Goal: Task Accomplishment & Management: Complete application form

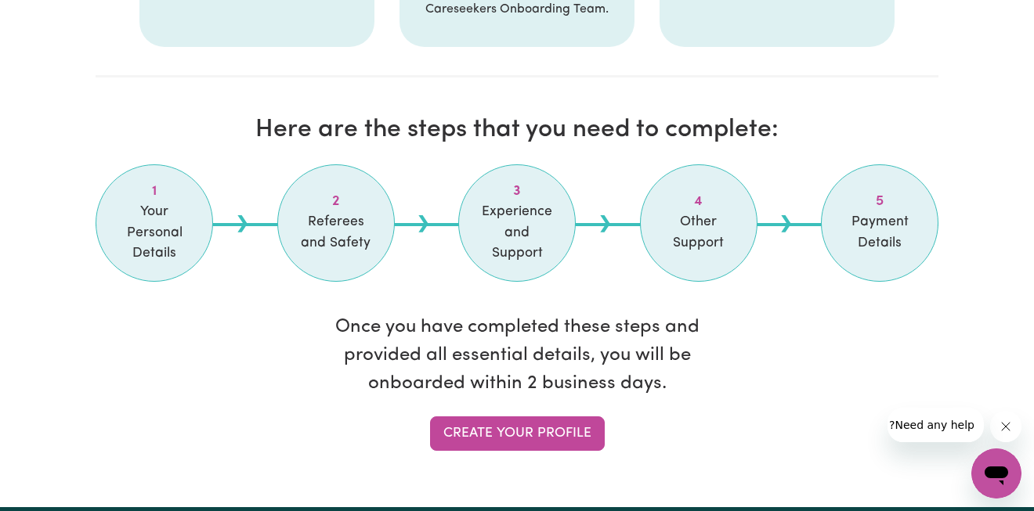
scroll to position [1229, 0]
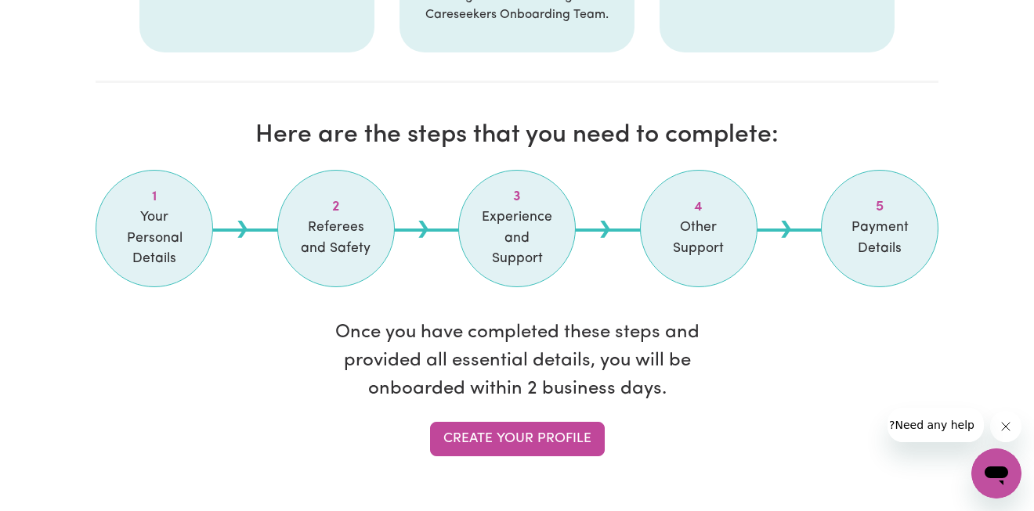
click at [554, 135] on h2 "Here are the steps that you need to complete:" at bounding box center [517, 136] width 843 height 30
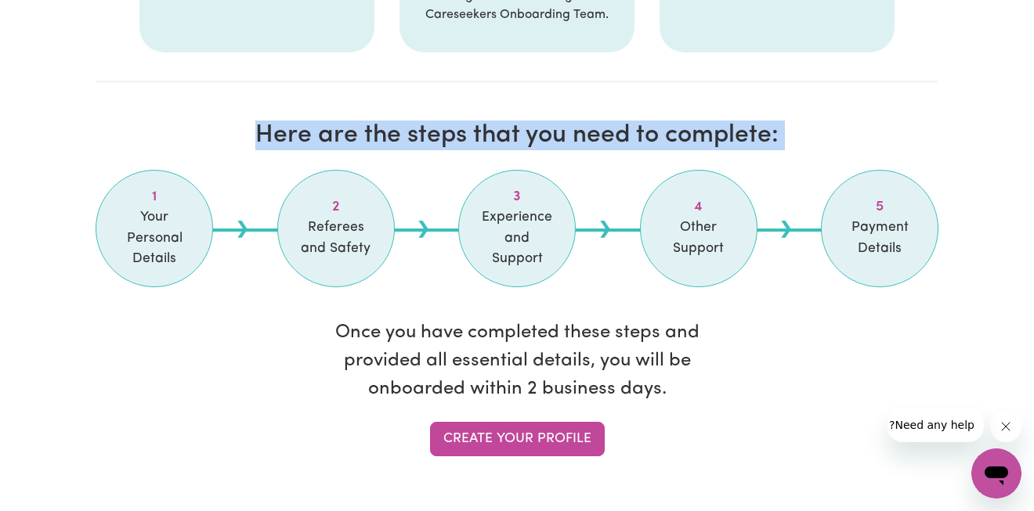
click at [554, 135] on h2 "Here are the steps that you need to complete:" at bounding box center [517, 136] width 843 height 30
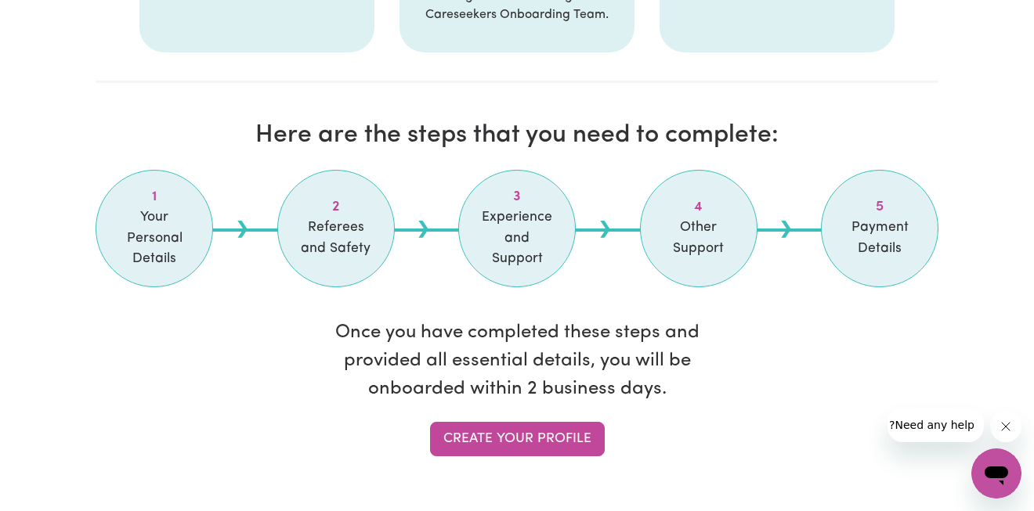
click at [302, 257] on li "2 Referees and Safety" at bounding box center [335, 228] width 117 height 117
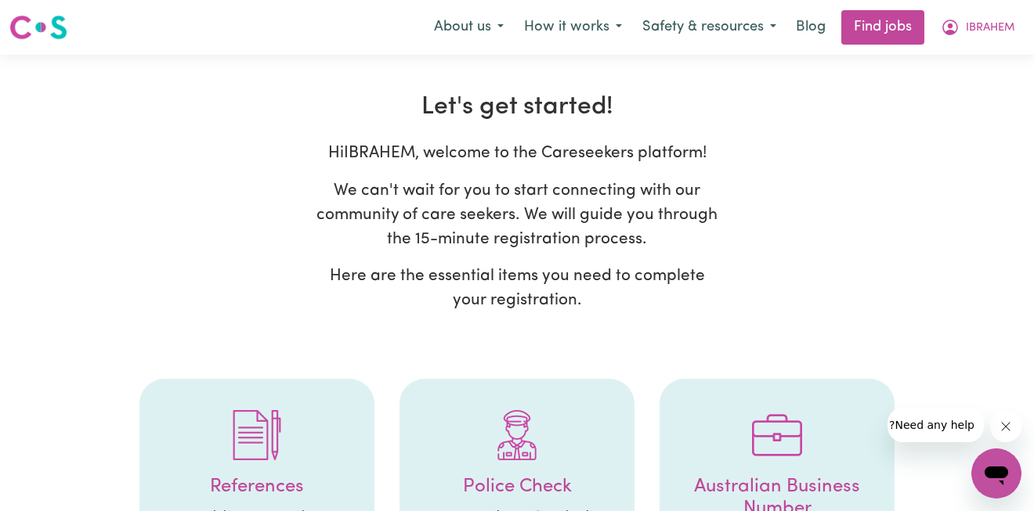
scroll to position [0, 0]
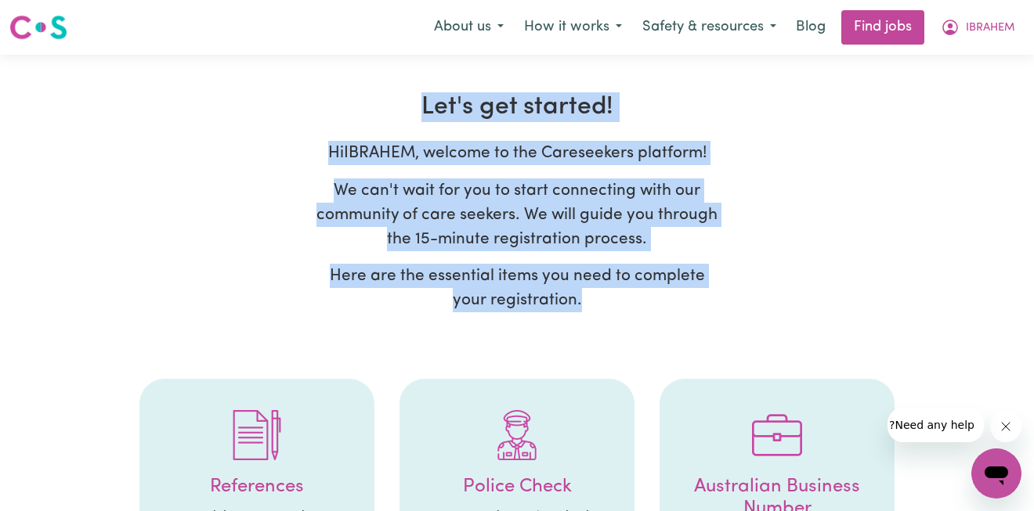
drag, startPoint x: 419, startPoint y: 108, endPoint x: 560, endPoint y: 291, distance: 230.6
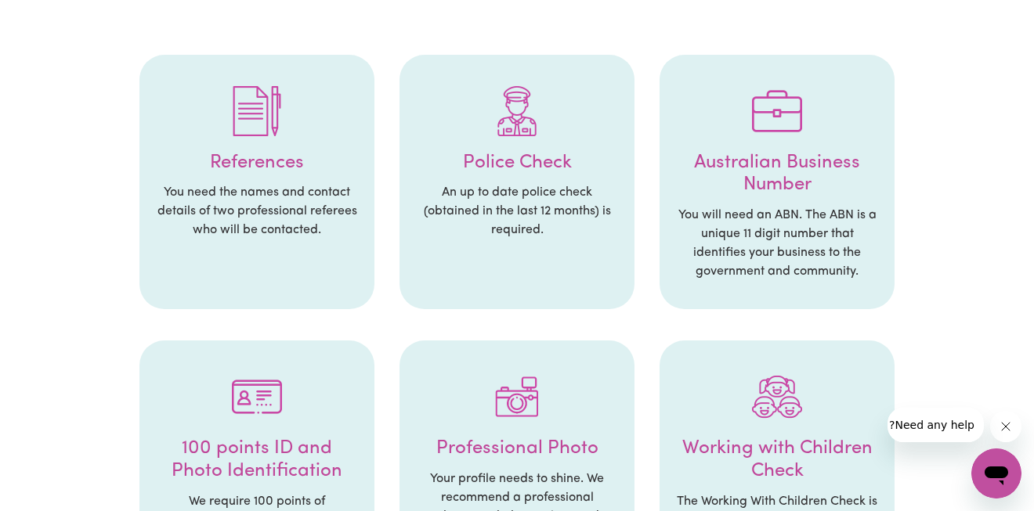
scroll to position [324, 0]
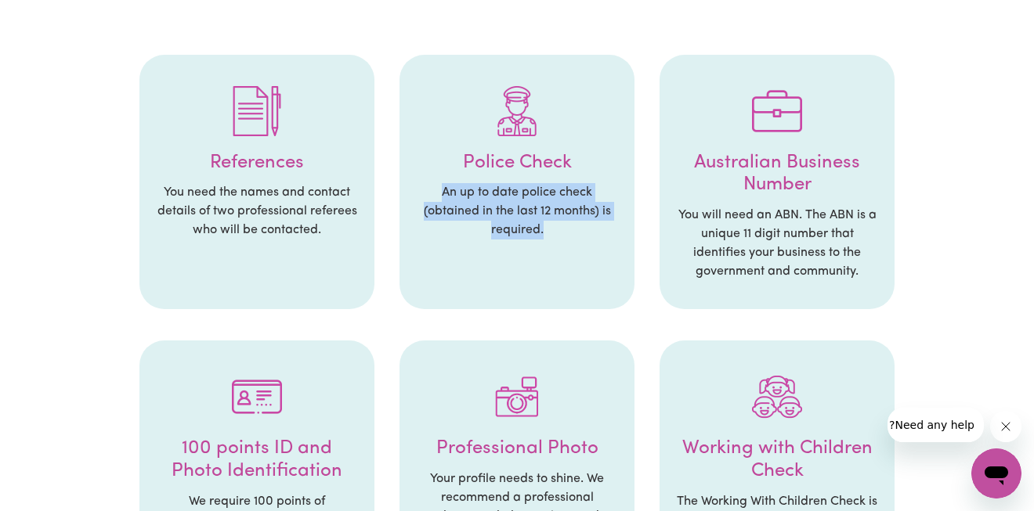
drag, startPoint x: 444, startPoint y: 185, endPoint x: 533, endPoint y: 241, distance: 104.9
click at [533, 241] on li "Police Check An up to date police check (obtained in the last 12 months) is req…" at bounding box center [516, 182] width 235 height 255
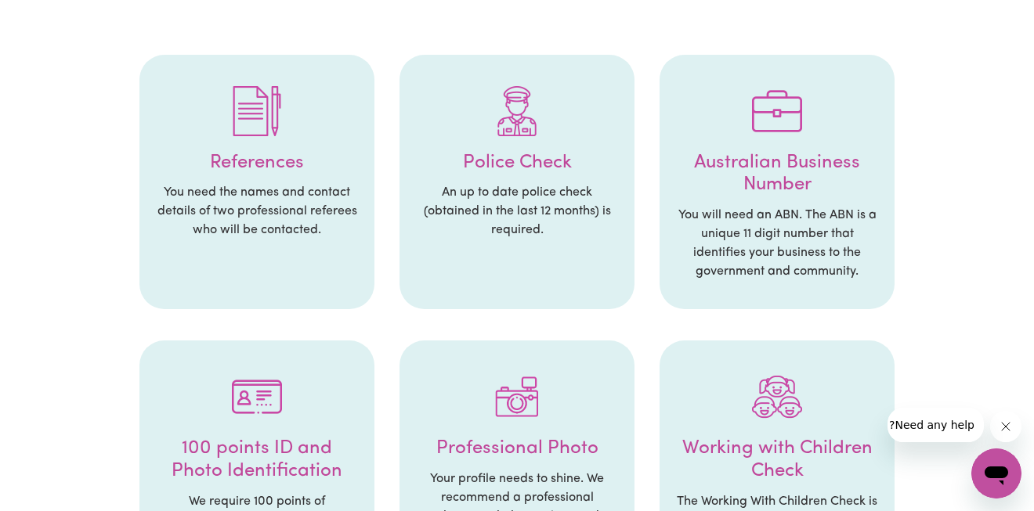
click at [395, 48] on ul "References You need the names and contact details of two professional referees …" at bounding box center [517, 506] width 843 height 934
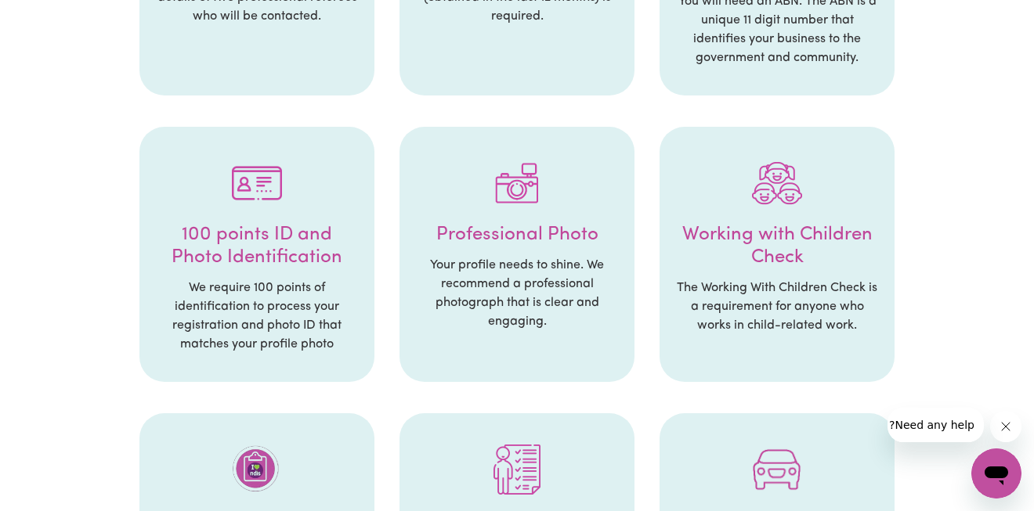
scroll to position [546, 0]
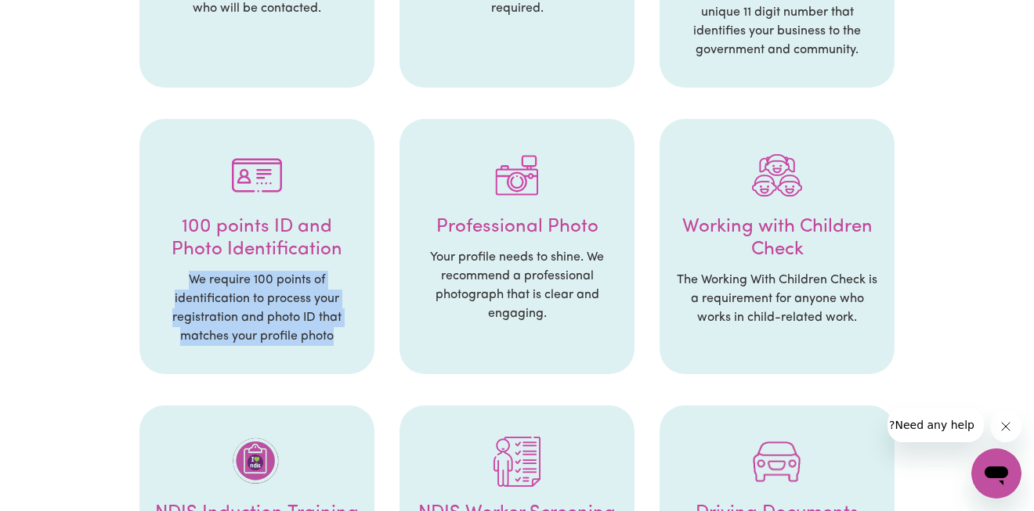
drag, startPoint x: 187, startPoint y: 272, endPoint x: 329, endPoint y: 344, distance: 159.0
click at [329, 344] on li "100 points ID and Photo Identification We require 100 points of identification …" at bounding box center [256, 246] width 235 height 255
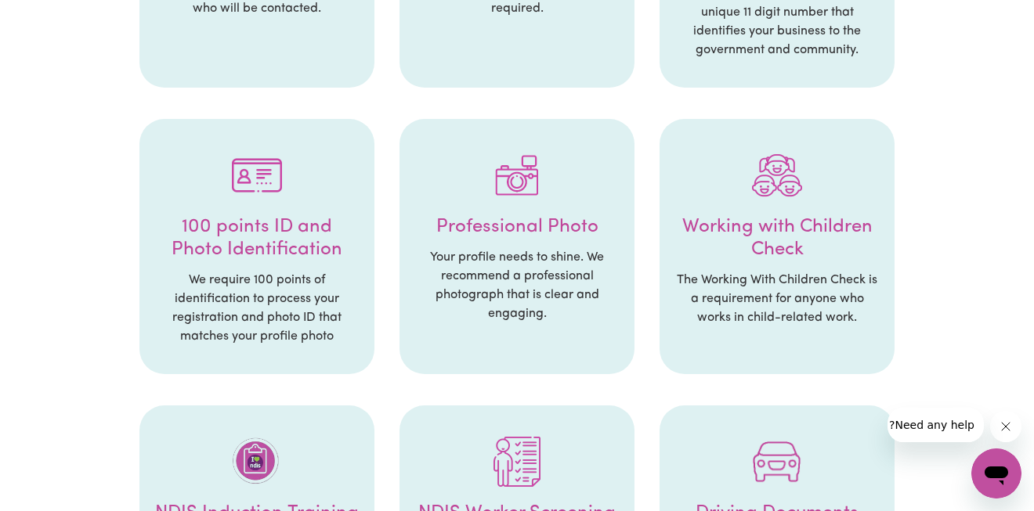
click at [180, 209] on div at bounding box center [257, 175] width 204 height 81
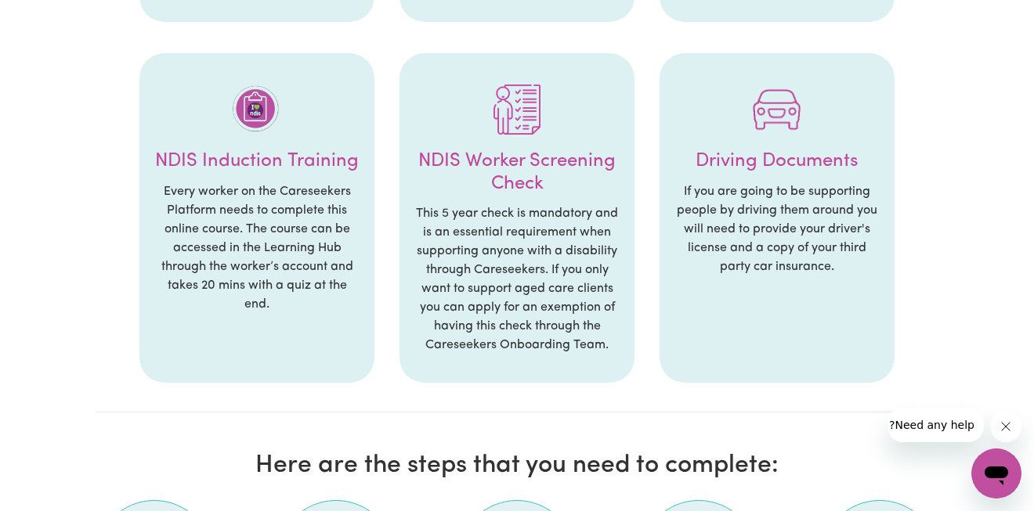
scroll to position [900, 0]
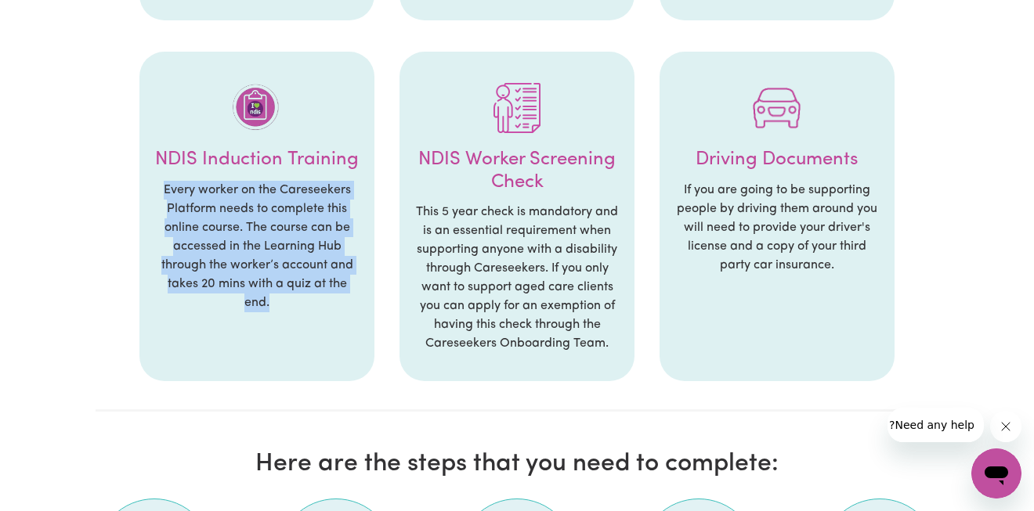
drag, startPoint x: 163, startPoint y: 175, endPoint x: 297, endPoint y: 298, distance: 181.3
click at [297, 298] on li "NDIS Induction Training Every worker on the Careseekers Platform needs to compl…" at bounding box center [256, 217] width 235 height 331
click at [279, 326] on li "NDIS Induction Training Every worker on the Careseekers Platform needs to compl…" at bounding box center [256, 217] width 235 height 331
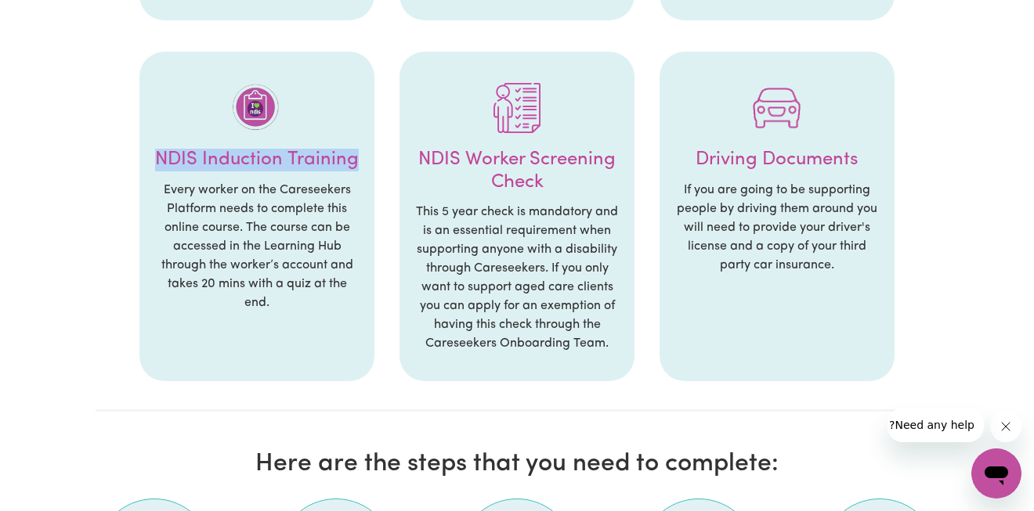
drag, startPoint x: 155, startPoint y: 156, endPoint x: 358, endPoint y: 151, distance: 202.9
click at [358, 151] on h4 "NDIS Induction Training" at bounding box center [257, 160] width 204 height 23
copy h4 "NDIS Induction Training"
